Goal: Find specific page/section: Find specific page/section

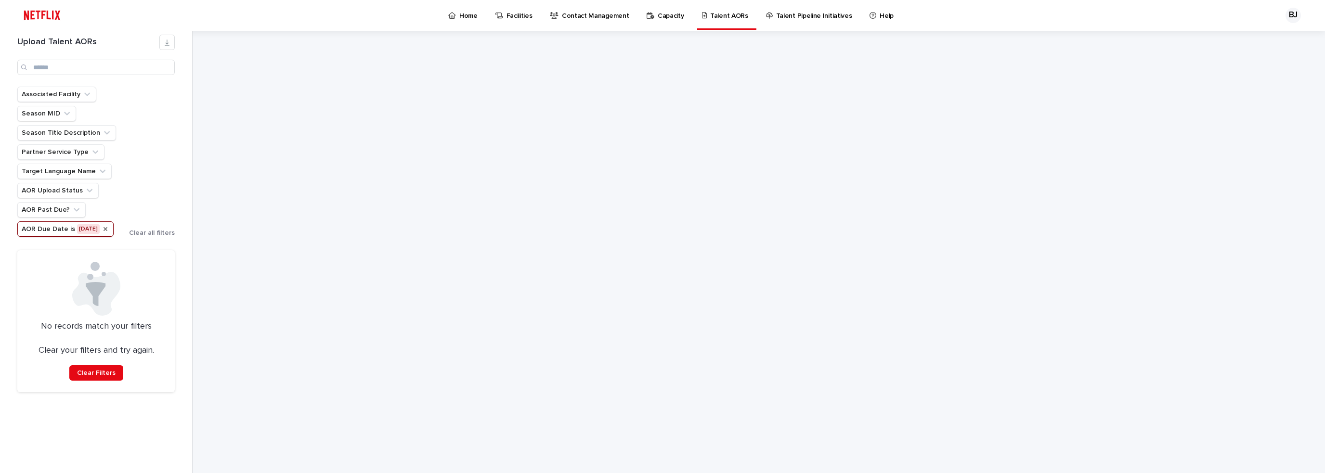
click at [109, 230] on icon "AOR Due Date" at bounding box center [106, 229] width 8 height 8
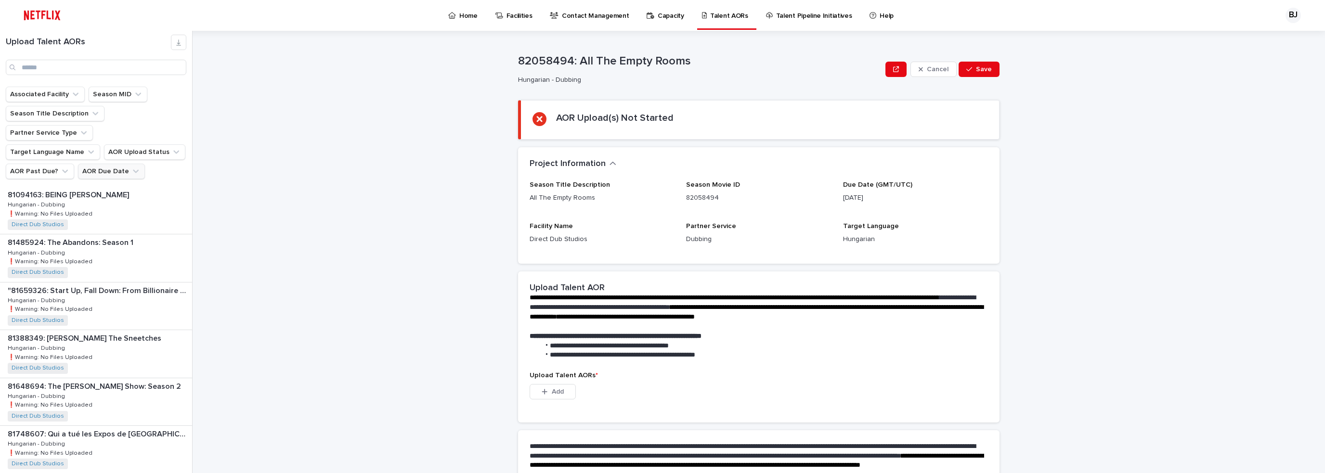
click at [370, 163] on div "**********" at bounding box center [764, 252] width 1121 height 443
click at [131, 167] on icon "AOR Due Date" at bounding box center [136, 172] width 10 height 10
click at [129, 173] on div "is before" at bounding box center [134, 175] width 106 height 10
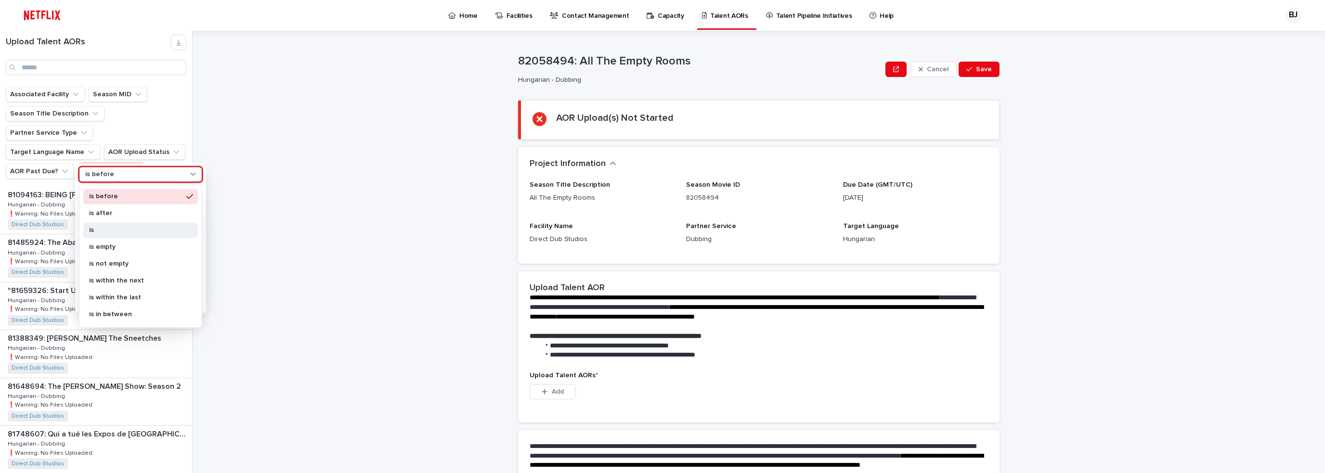
click at [119, 233] on p "is" at bounding box center [135, 230] width 93 height 7
click at [116, 210] on p "specific date" at bounding box center [136, 213] width 103 height 6
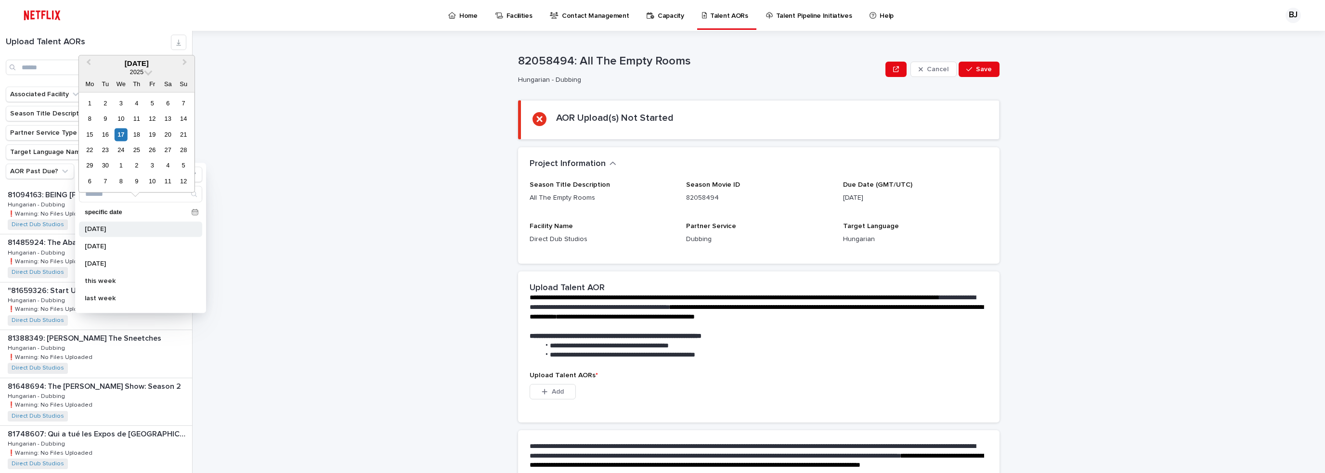
click at [97, 228] on p "[DATE]" at bounding box center [136, 229] width 102 height 7
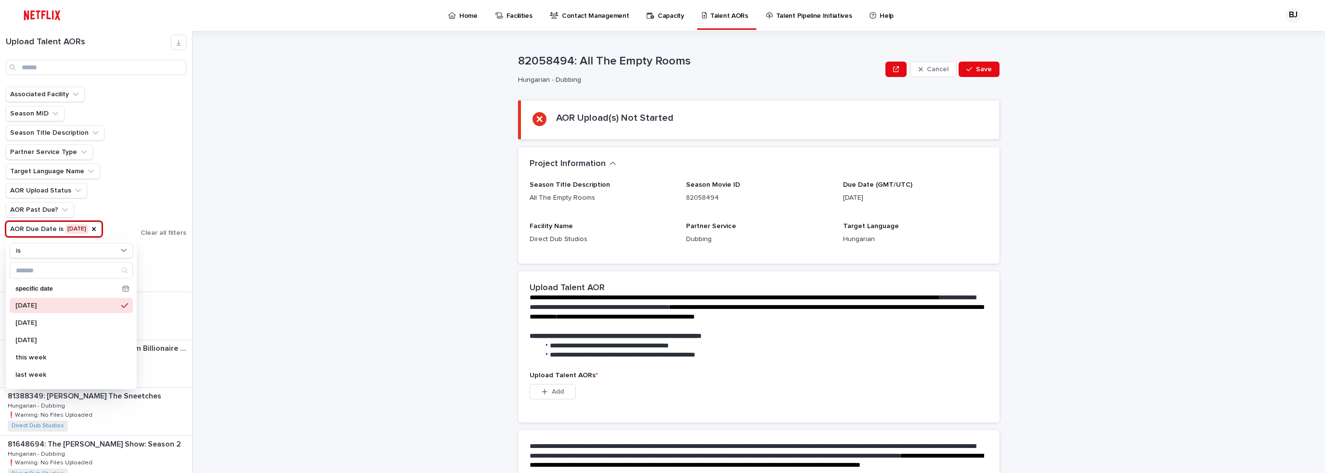
click at [292, 301] on div "**********" at bounding box center [764, 252] width 1121 height 443
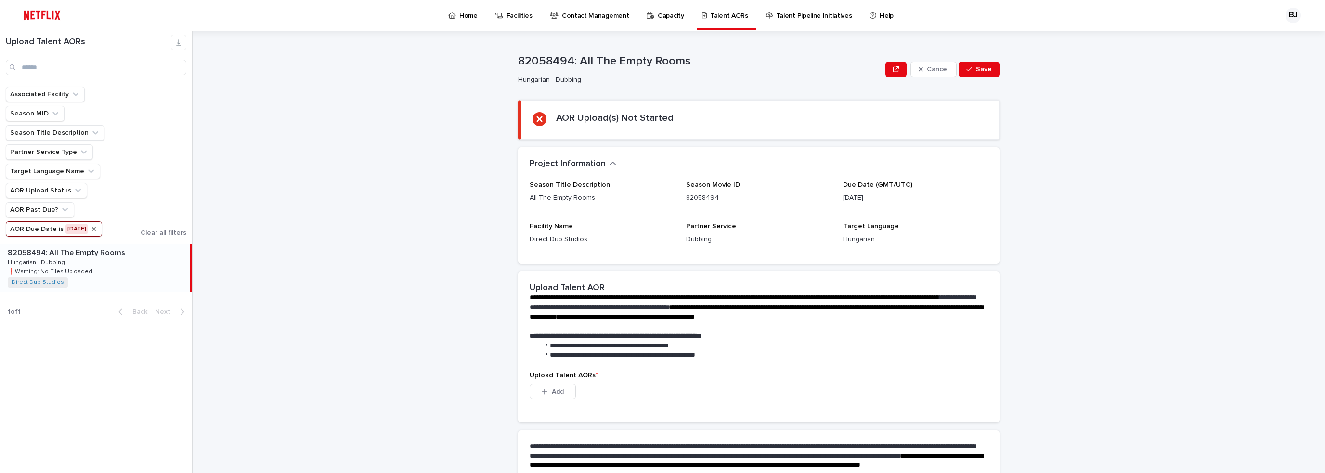
click at [90, 232] on div "AOR Due Date" at bounding box center [94, 229] width 8 height 10
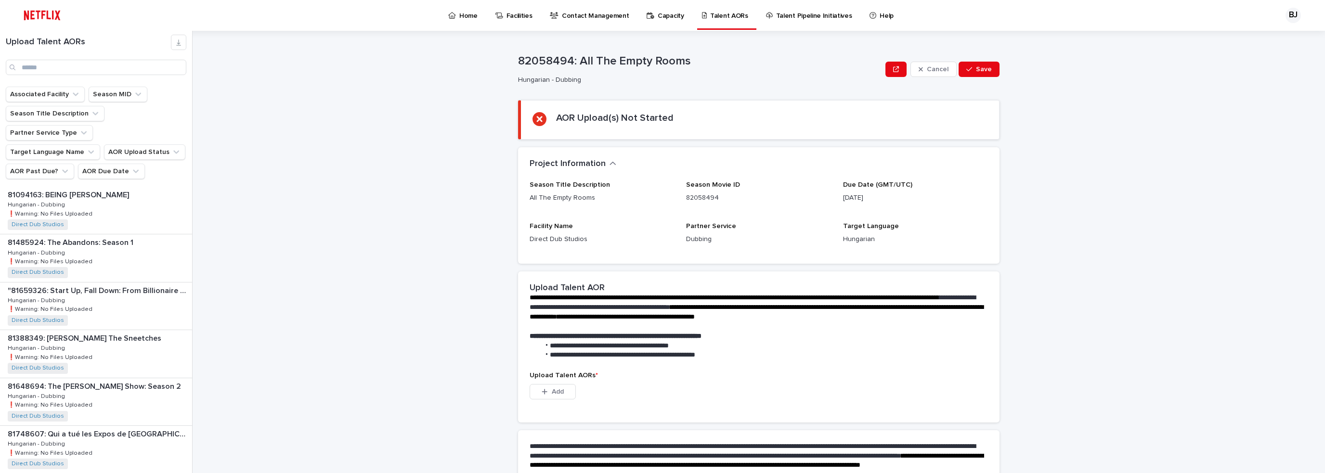
drag, startPoint x: 128, startPoint y: 150, endPoint x: 130, endPoint y: 160, distance: 10.4
click at [133, 170] on icon "AOR Due Date" at bounding box center [136, 171] width 6 height 3
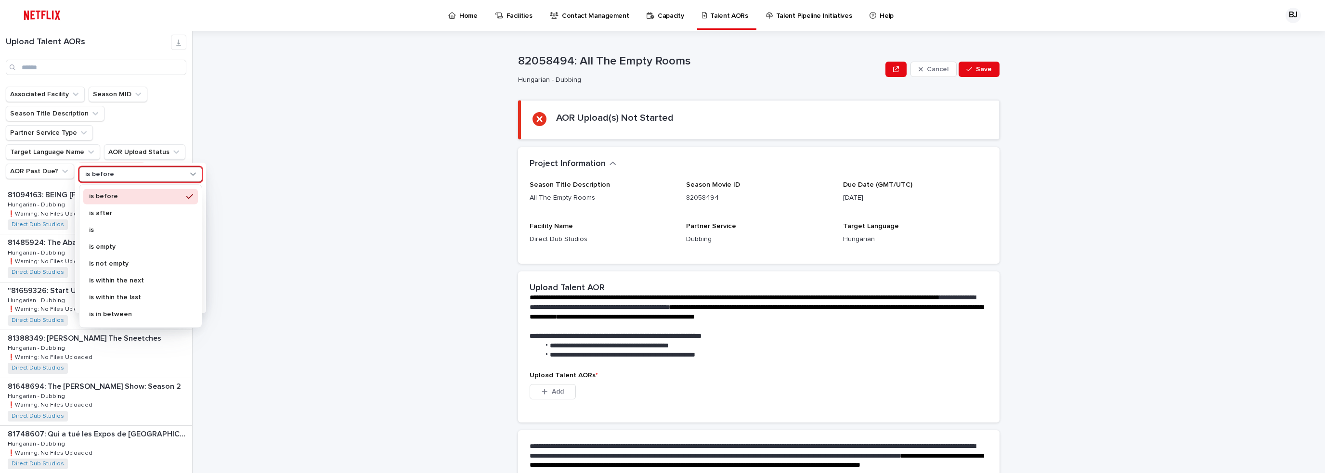
click at [111, 178] on p "is before" at bounding box center [99, 174] width 29 height 8
click at [111, 231] on p "is" at bounding box center [135, 230] width 93 height 7
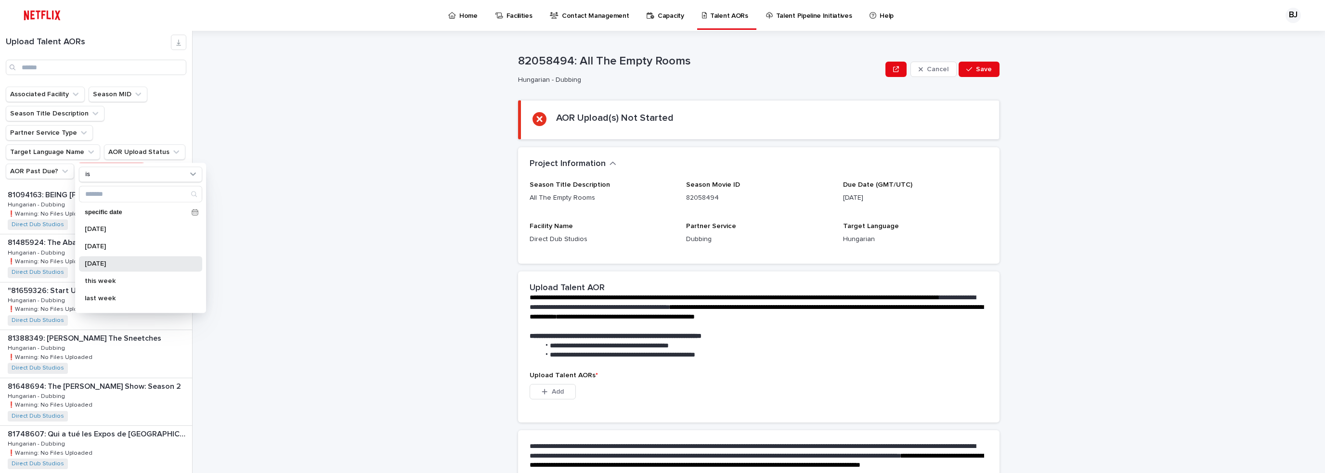
click at [111, 263] on p "[DATE]" at bounding box center [136, 264] width 102 height 7
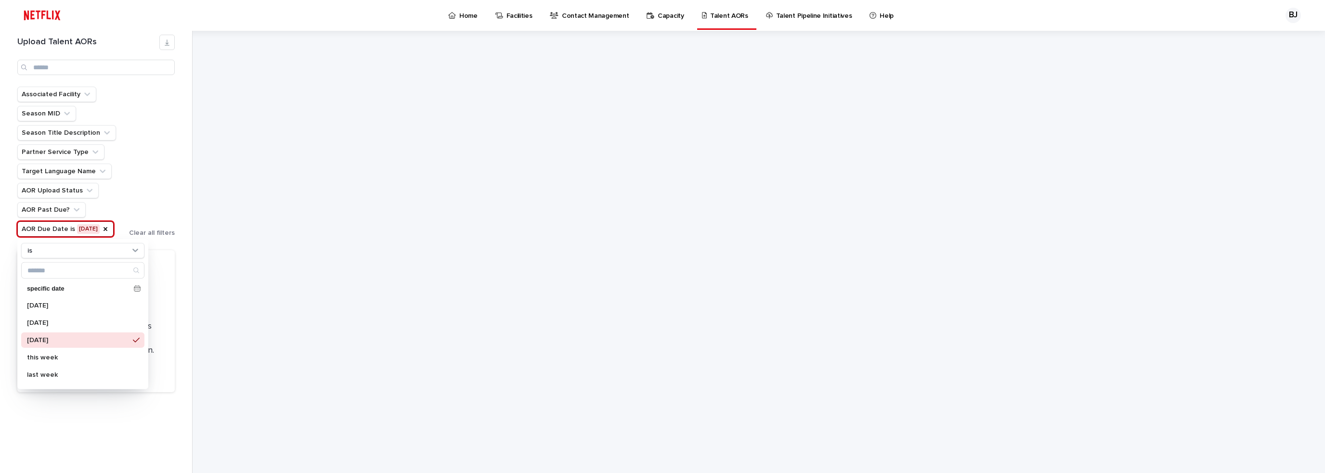
click at [233, 219] on div at bounding box center [764, 252] width 1121 height 443
